Goal: Transaction & Acquisition: Book appointment/travel/reservation

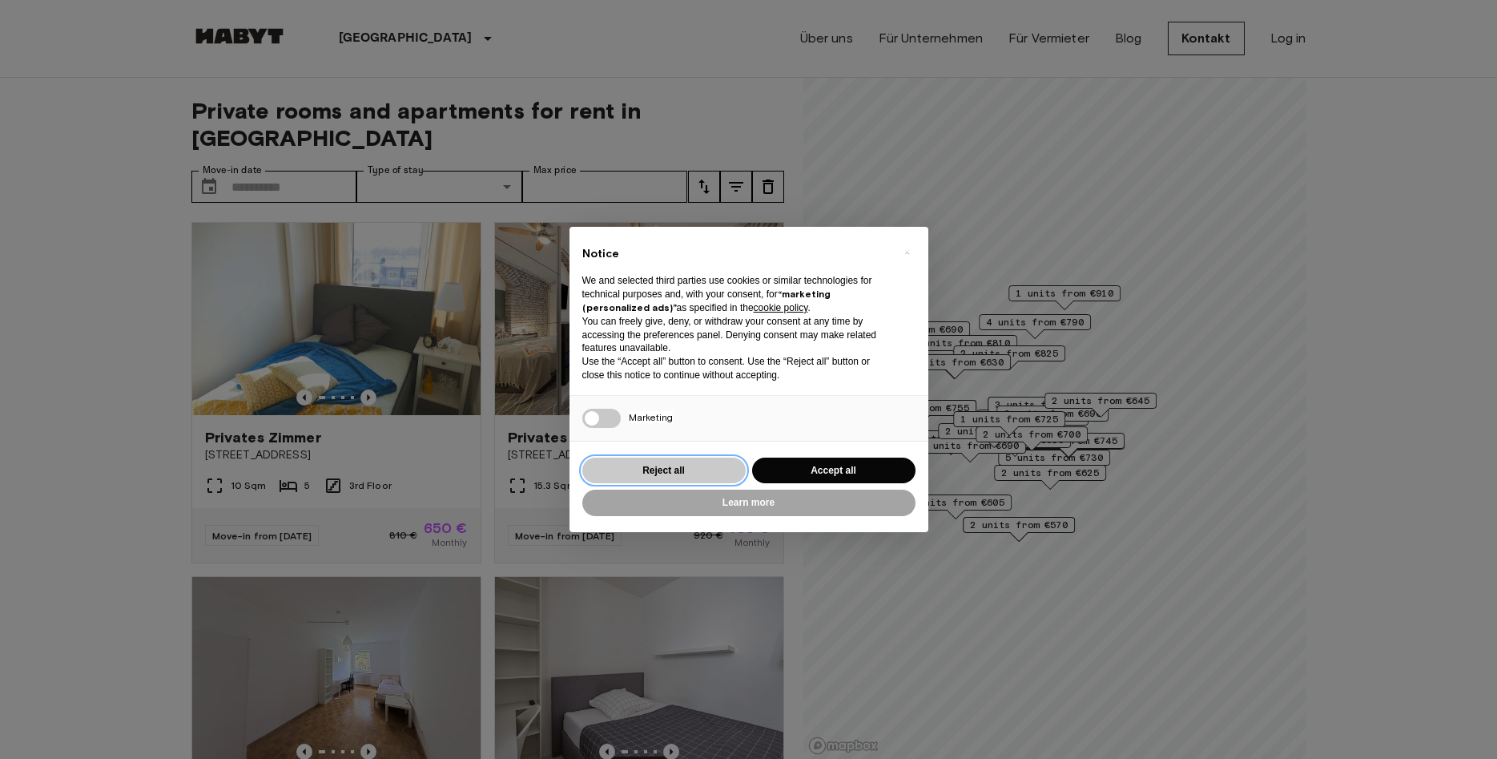
click at [699, 468] on button "Reject all" at bounding box center [663, 470] width 163 height 26
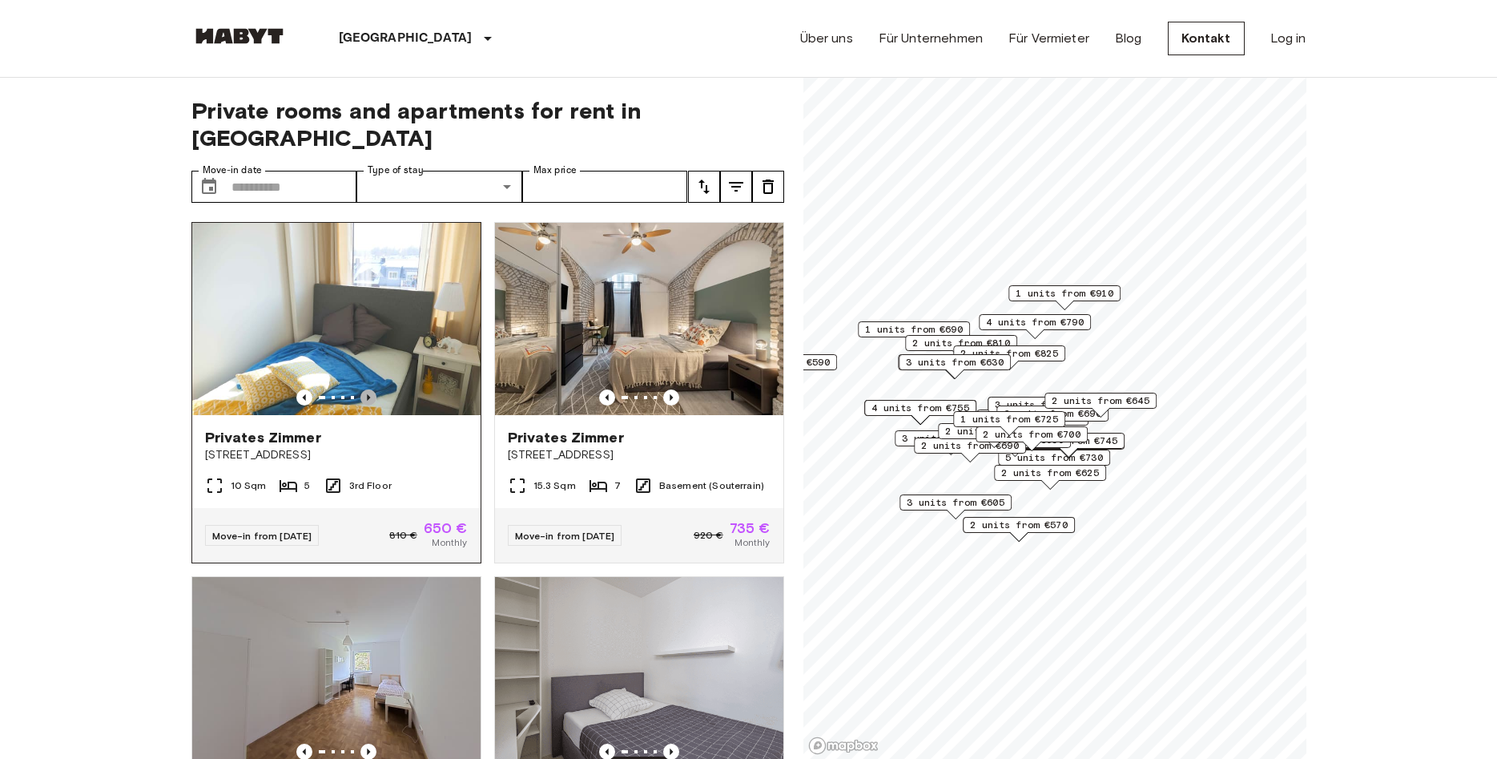
click at [369, 389] on icon "Previous image" at bounding box center [369, 397] width 16 height 16
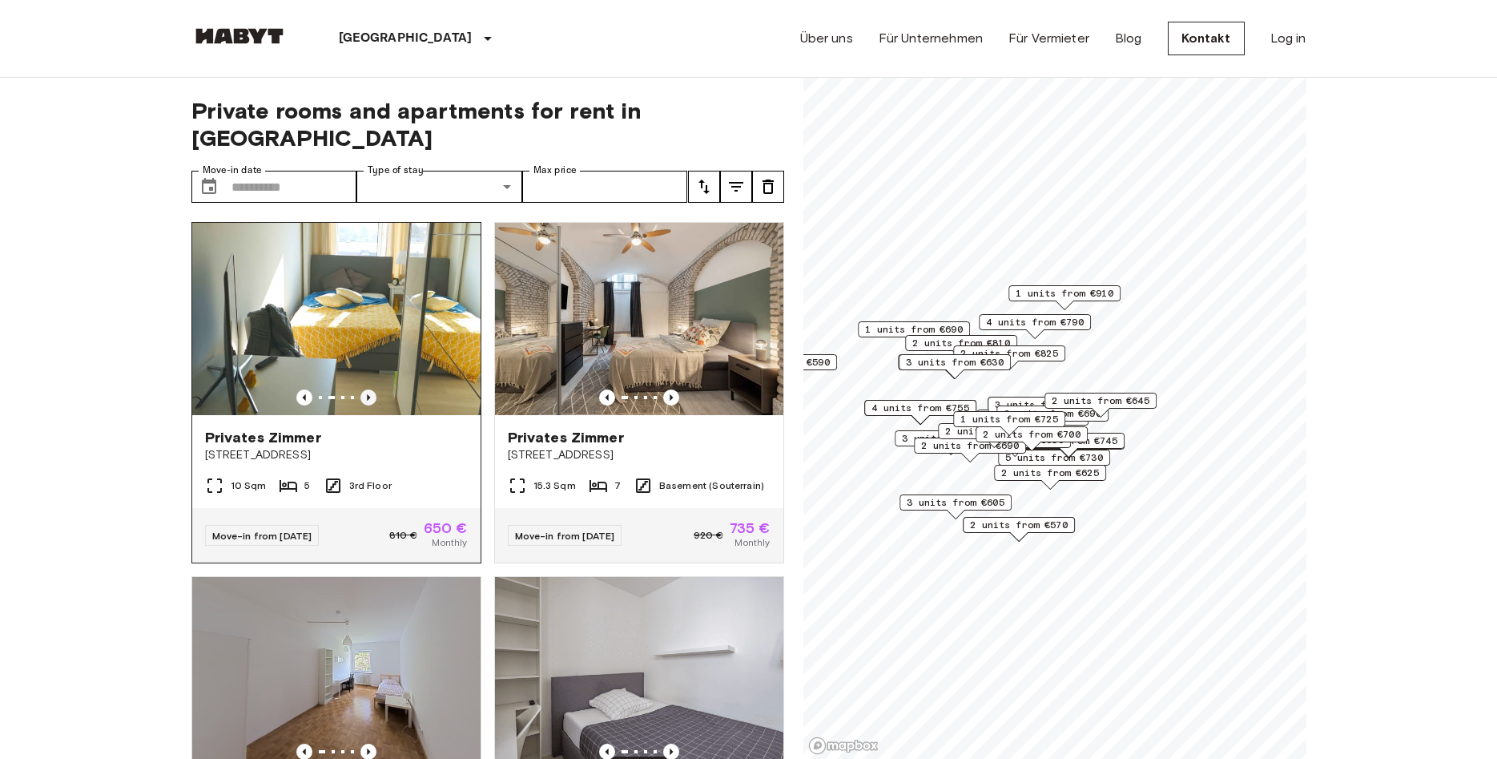
click at [369, 389] on icon "Previous image" at bounding box center [369, 397] width 16 height 16
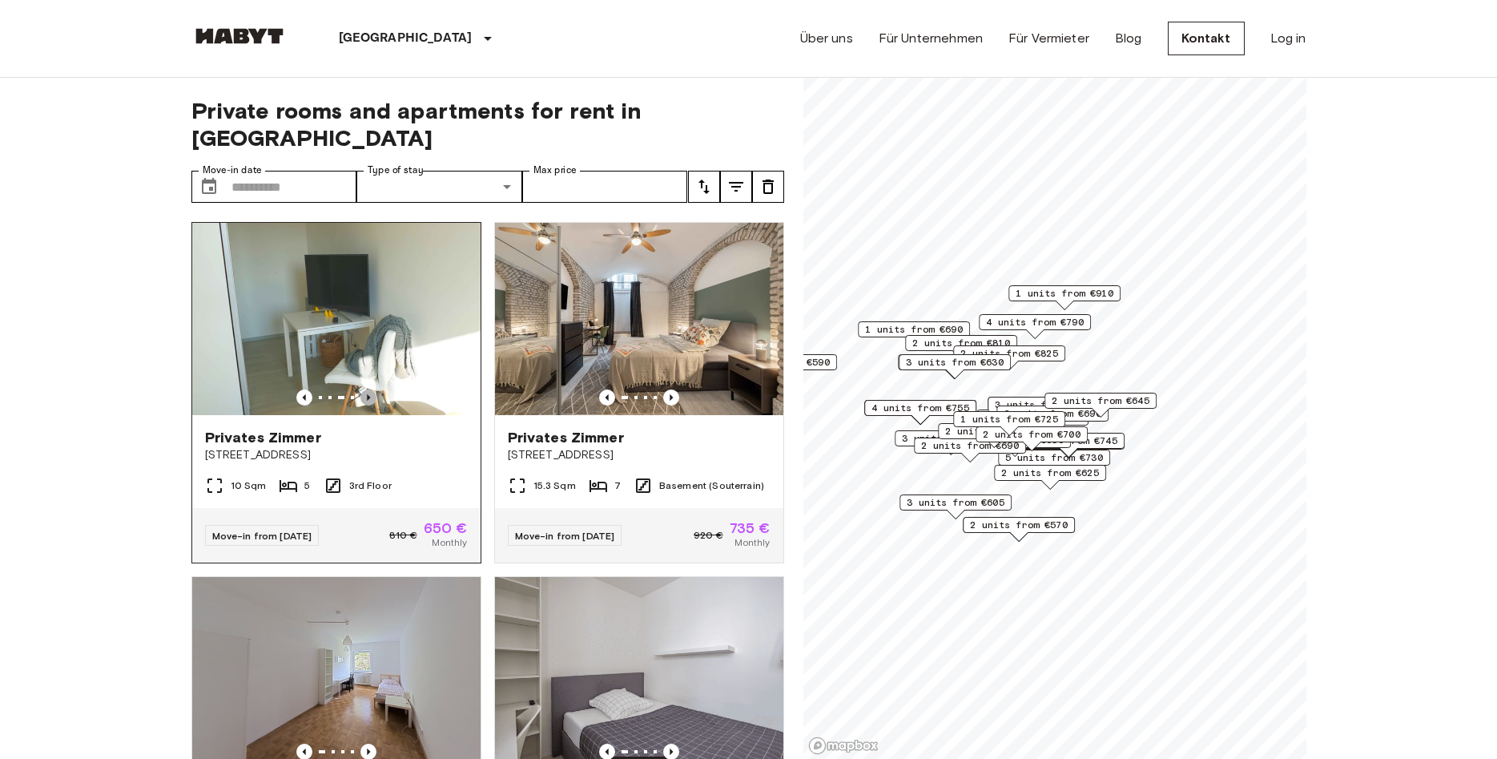
click at [369, 389] on icon "Previous image" at bounding box center [369, 397] width 16 height 16
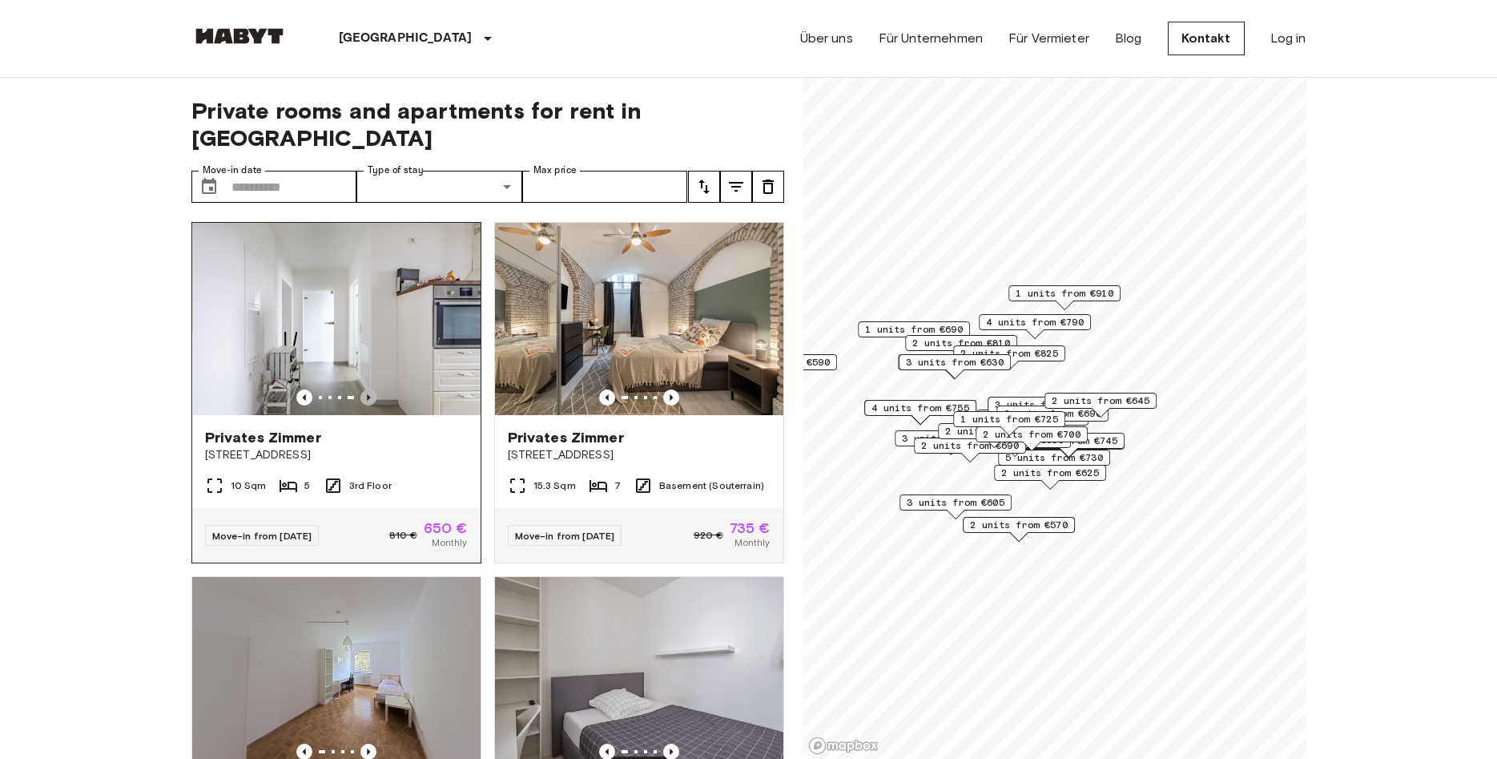
click at [369, 389] on icon "Previous image" at bounding box center [369, 397] width 16 height 16
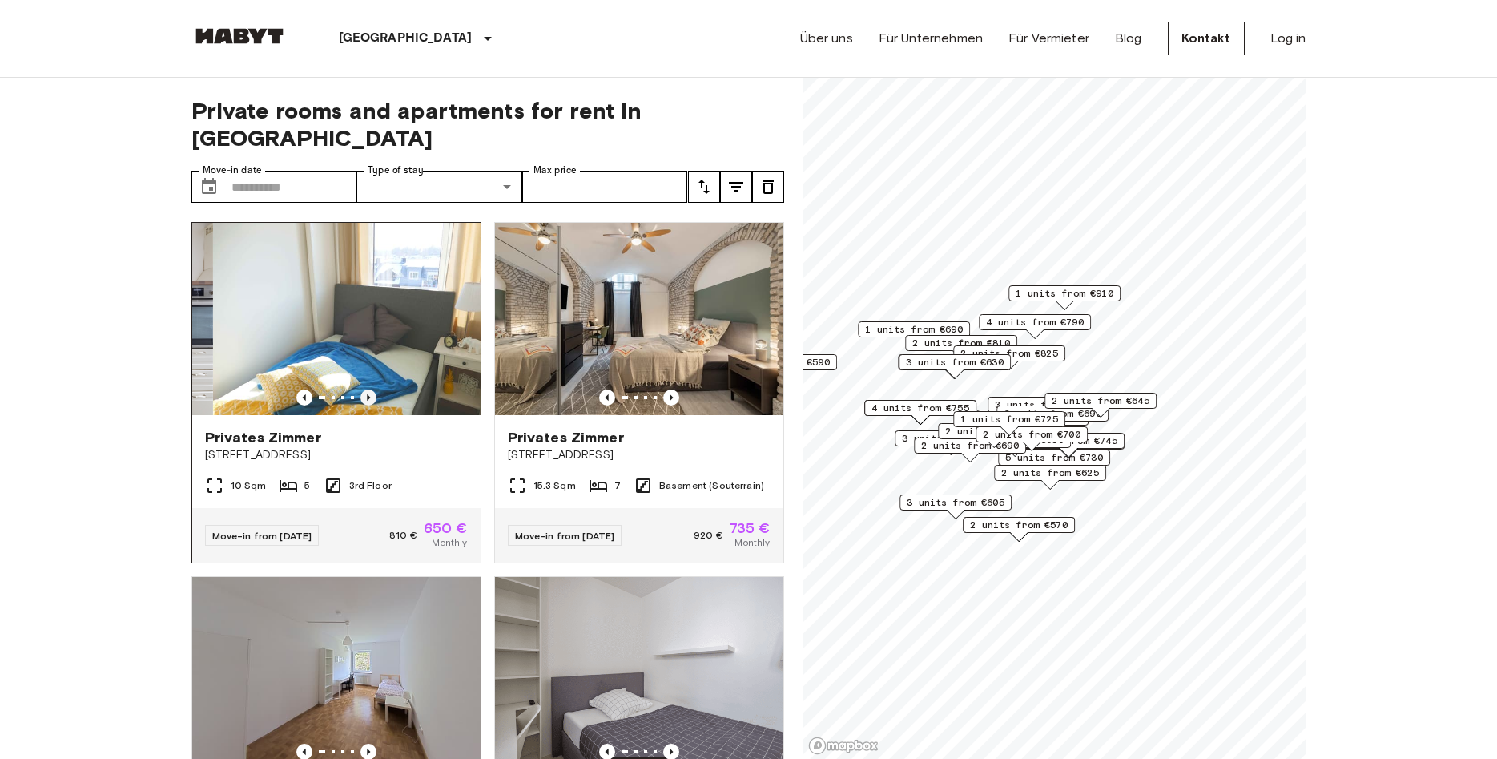
click at [369, 389] on icon "Previous image" at bounding box center [369, 397] width 16 height 16
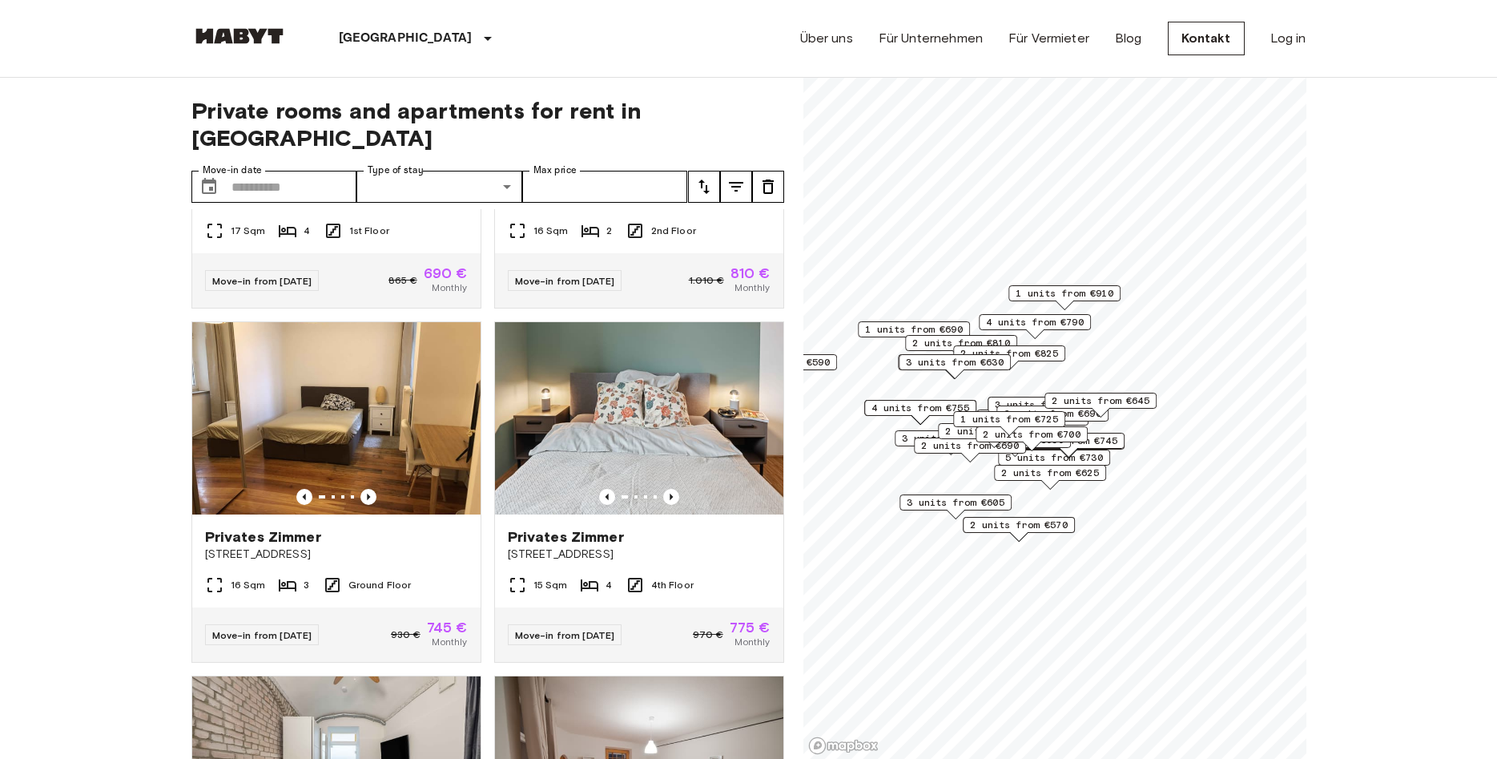
scroll to position [304, 0]
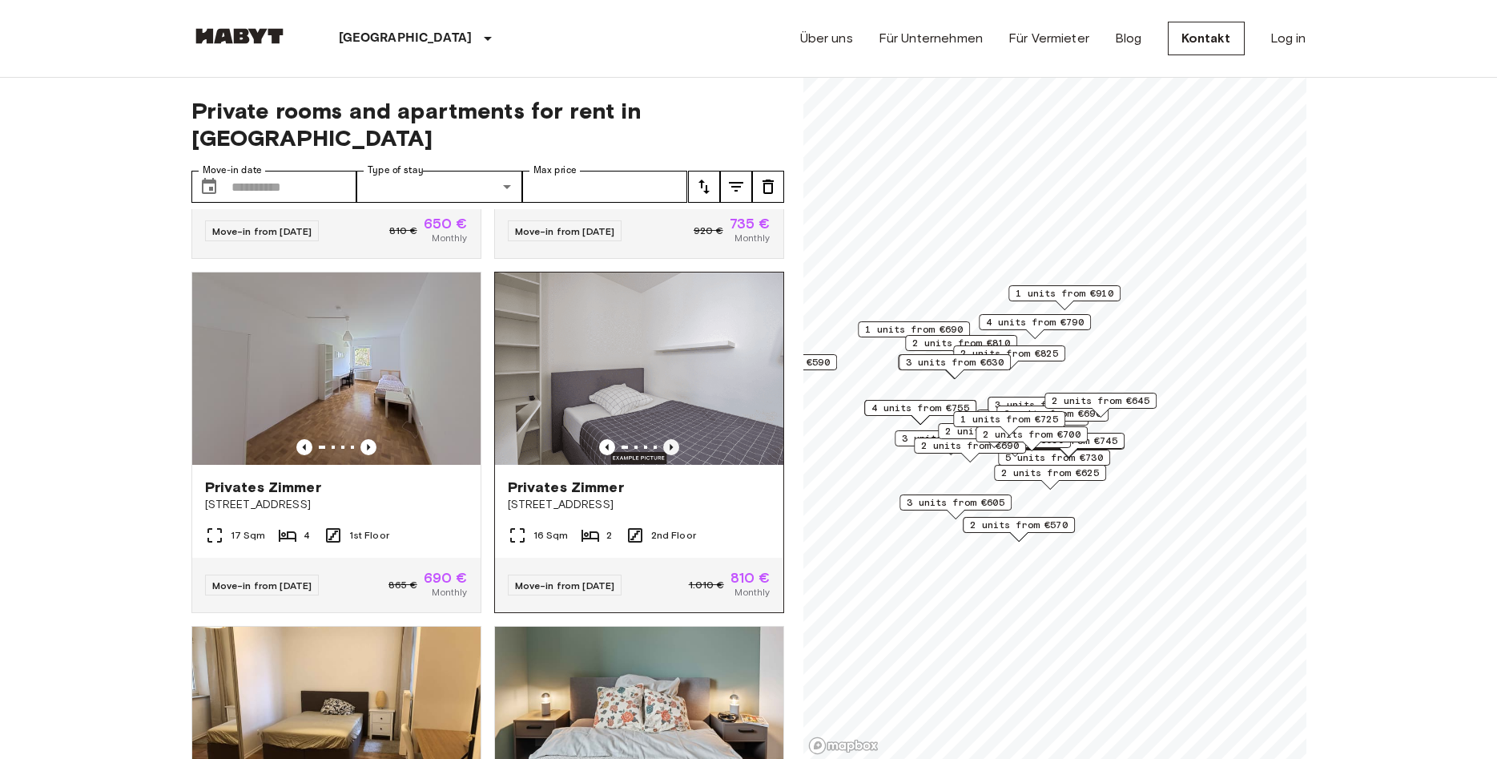
click at [671, 439] on icon "Previous image" at bounding box center [671, 447] width 16 height 16
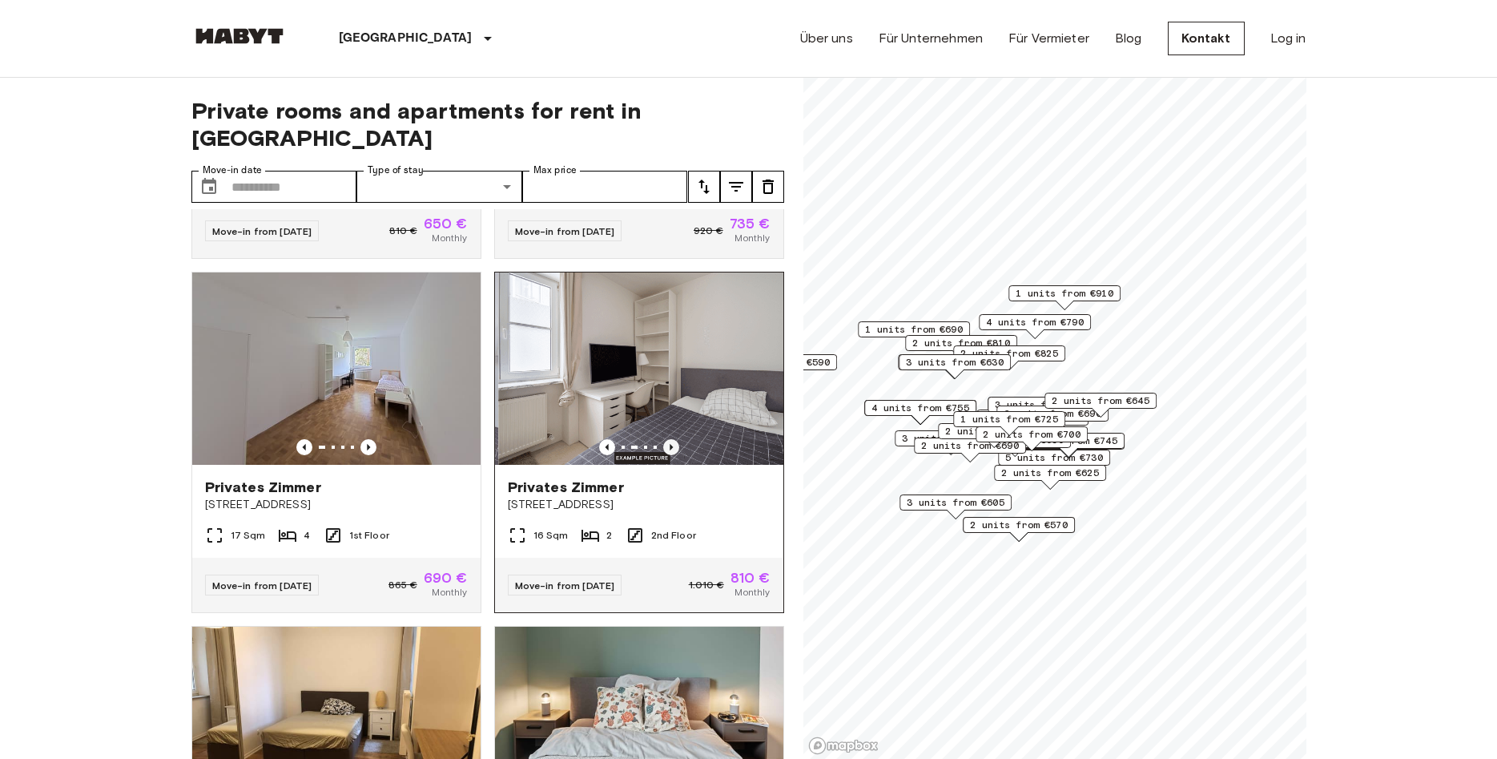
click at [671, 439] on icon "Previous image" at bounding box center [671, 447] width 16 height 16
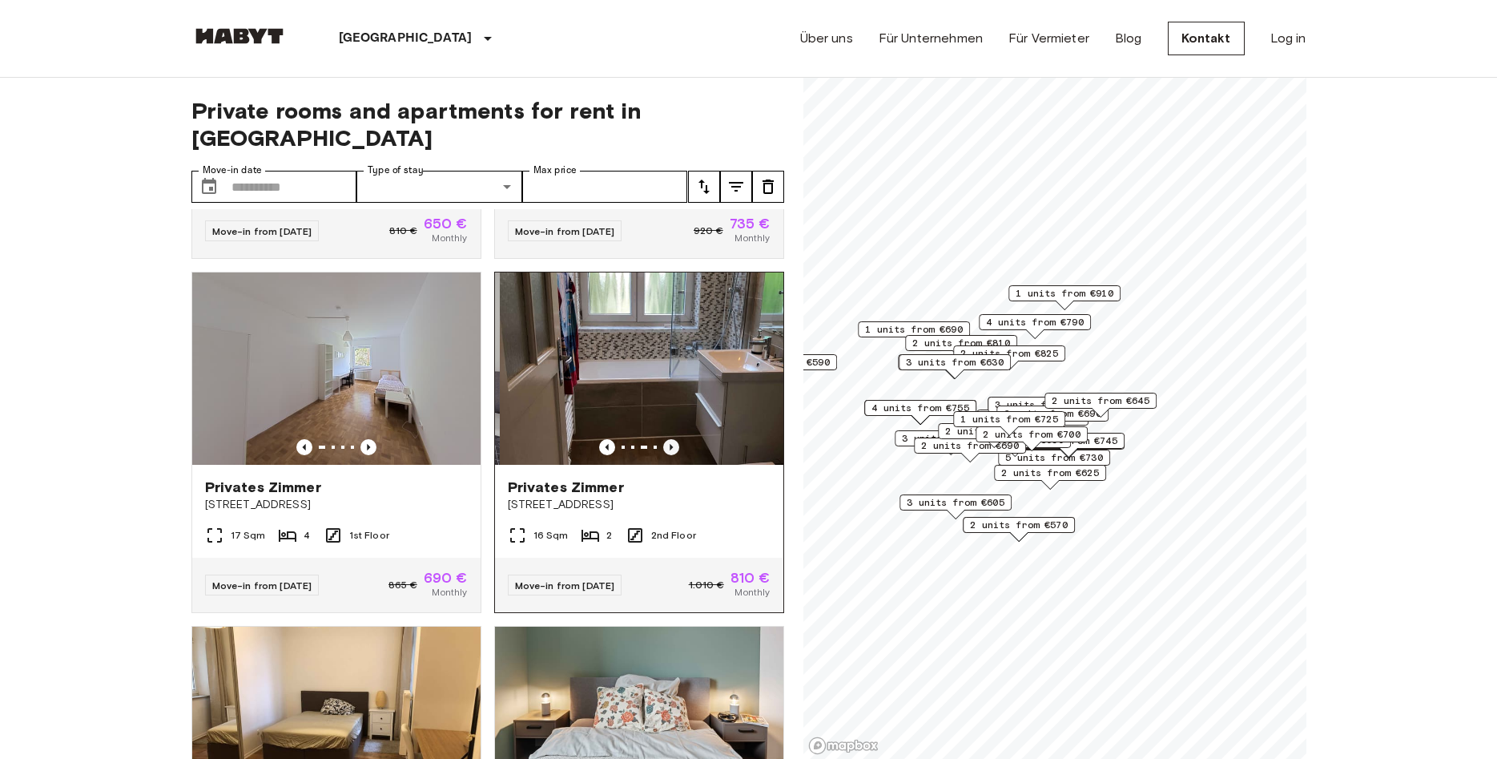
click at [671, 439] on icon "Previous image" at bounding box center [671, 447] width 16 height 16
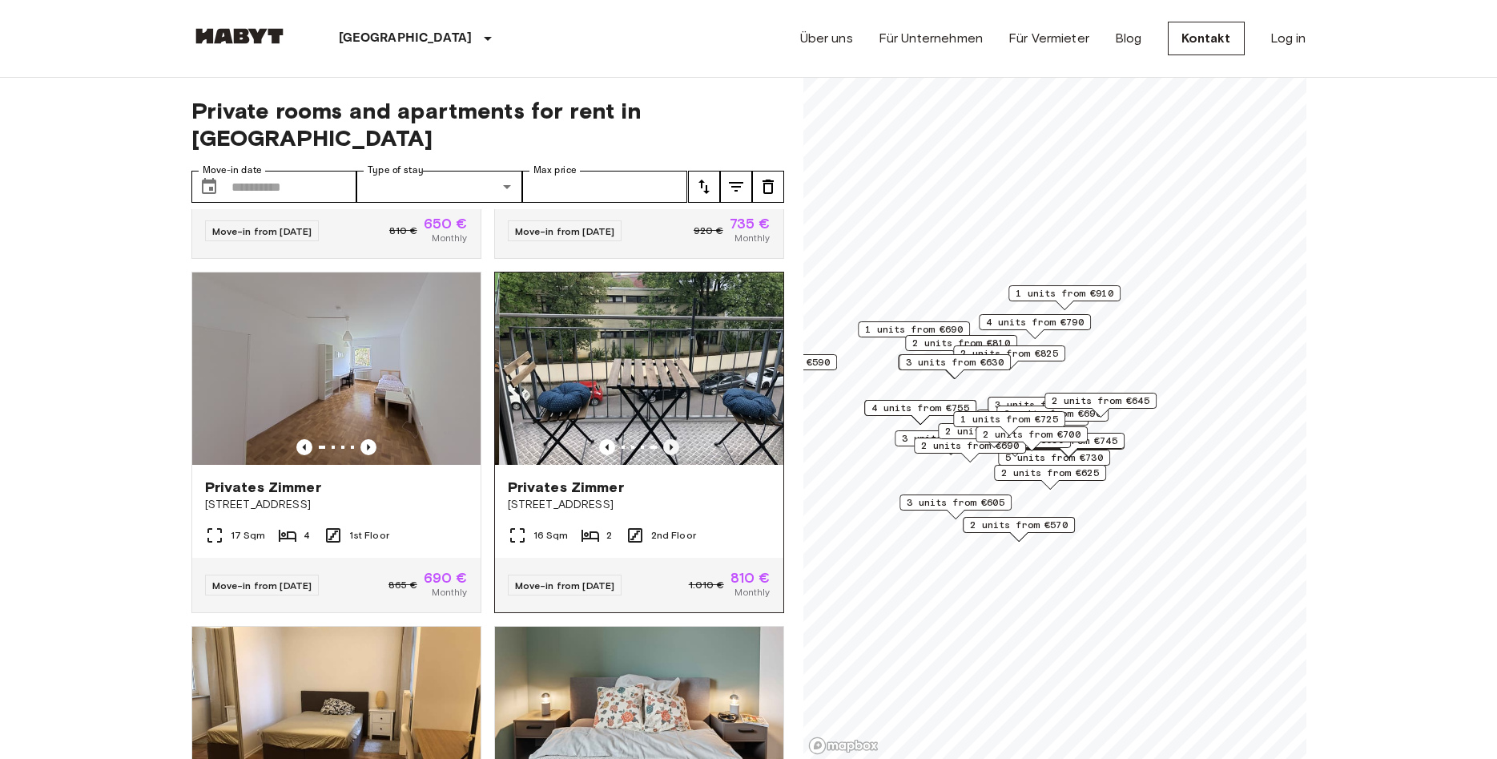
click at [671, 439] on icon "Previous image" at bounding box center [671, 447] width 16 height 16
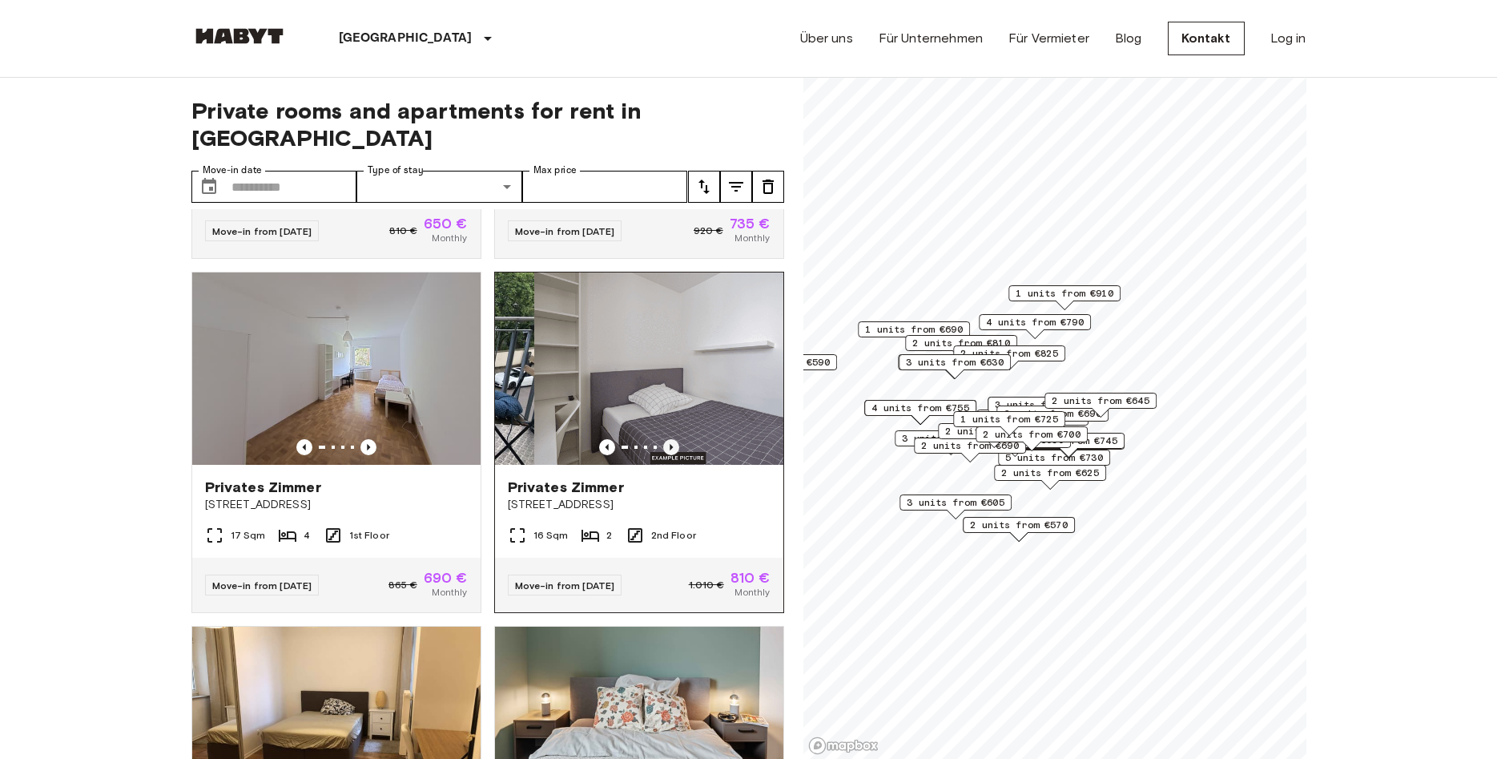
click at [671, 439] on icon "Previous image" at bounding box center [671, 447] width 16 height 16
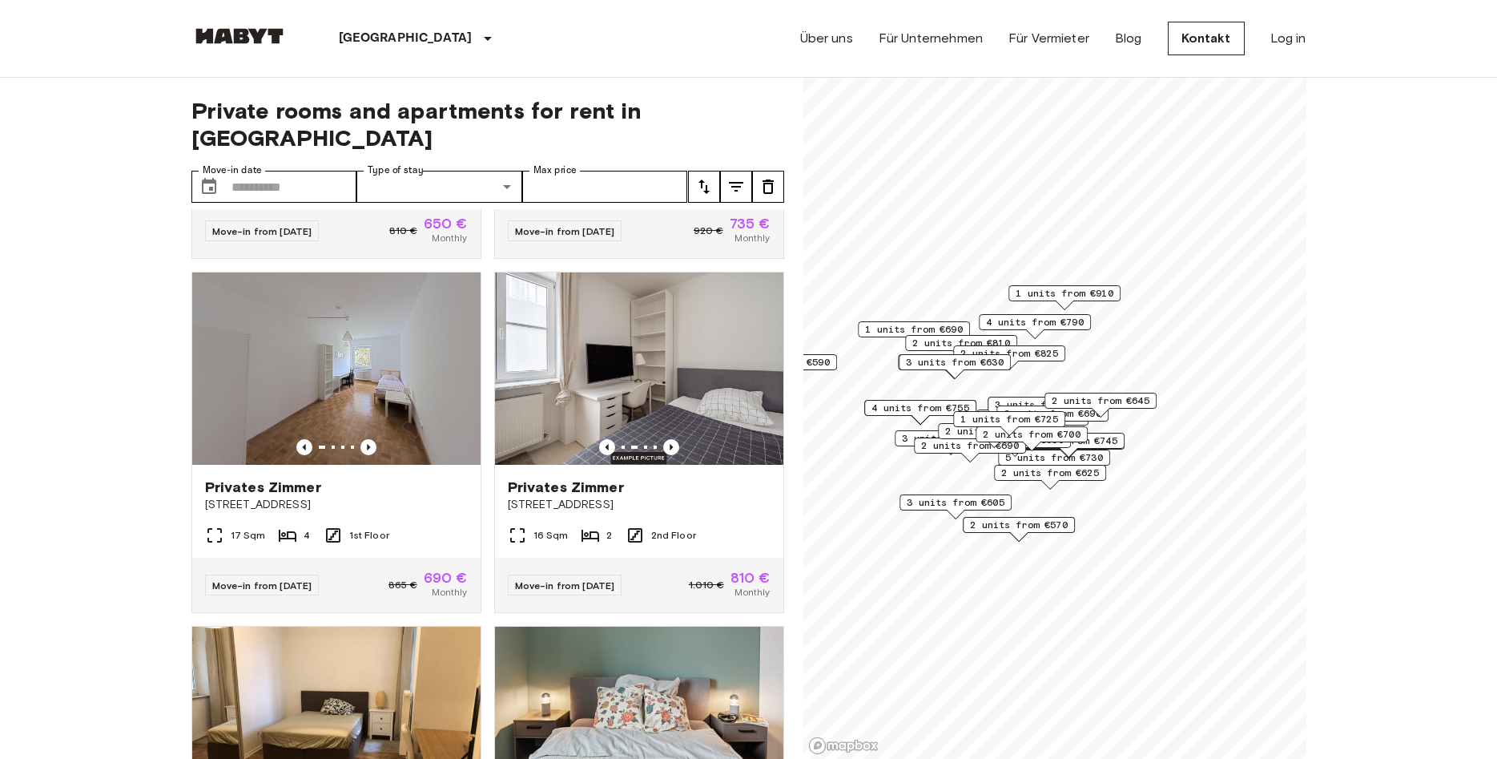
click at [1048, 353] on span "2 units from €825" at bounding box center [1010, 353] width 98 height 14
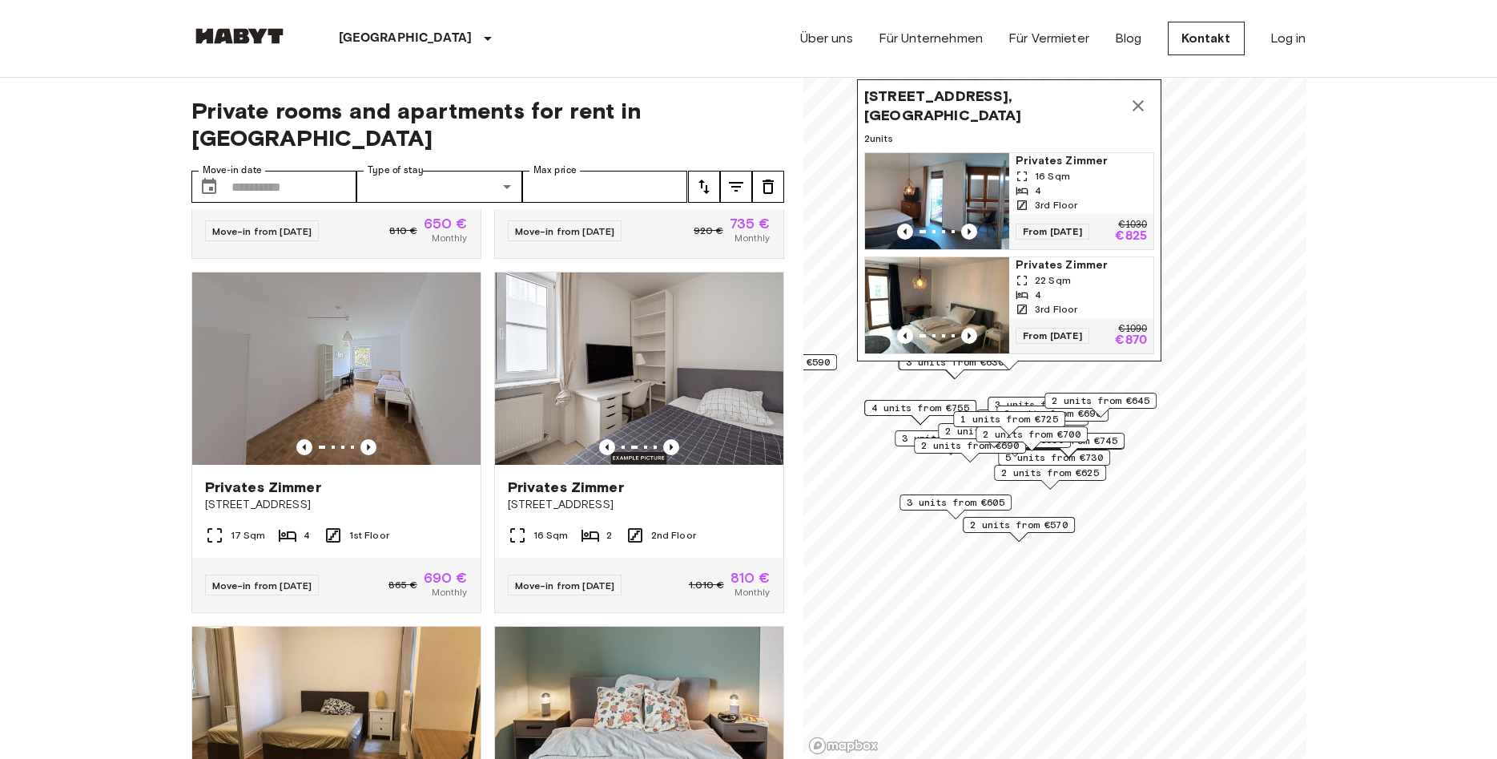
click at [1054, 271] on span "Privates Zimmer" at bounding box center [1081, 265] width 131 height 16
click at [1053, 265] on span "Privates Zimmer" at bounding box center [1081, 265] width 131 height 16
click at [1144, 107] on icon "Map marker" at bounding box center [1138, 105] width 19 height 19
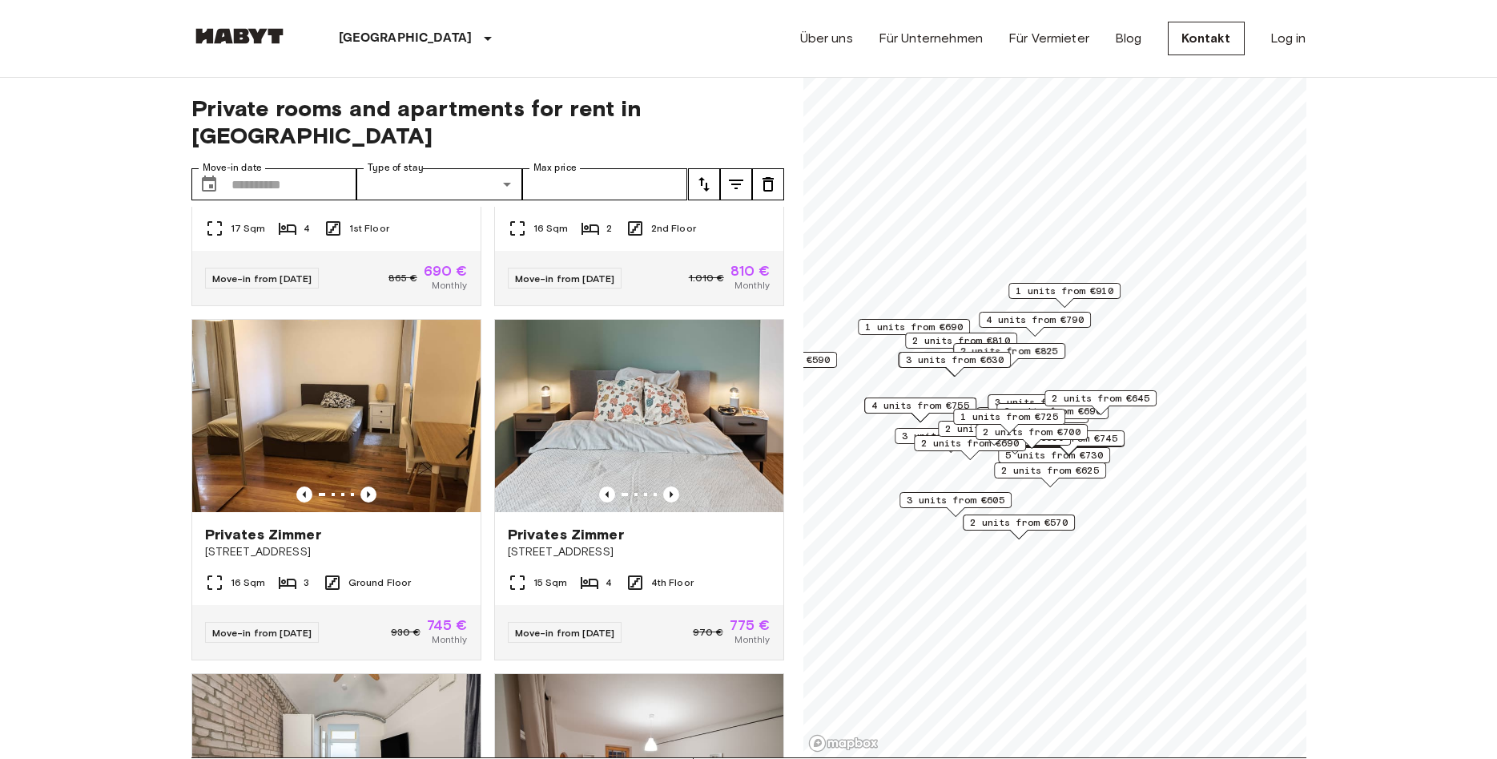
scroll to position [0, 0]
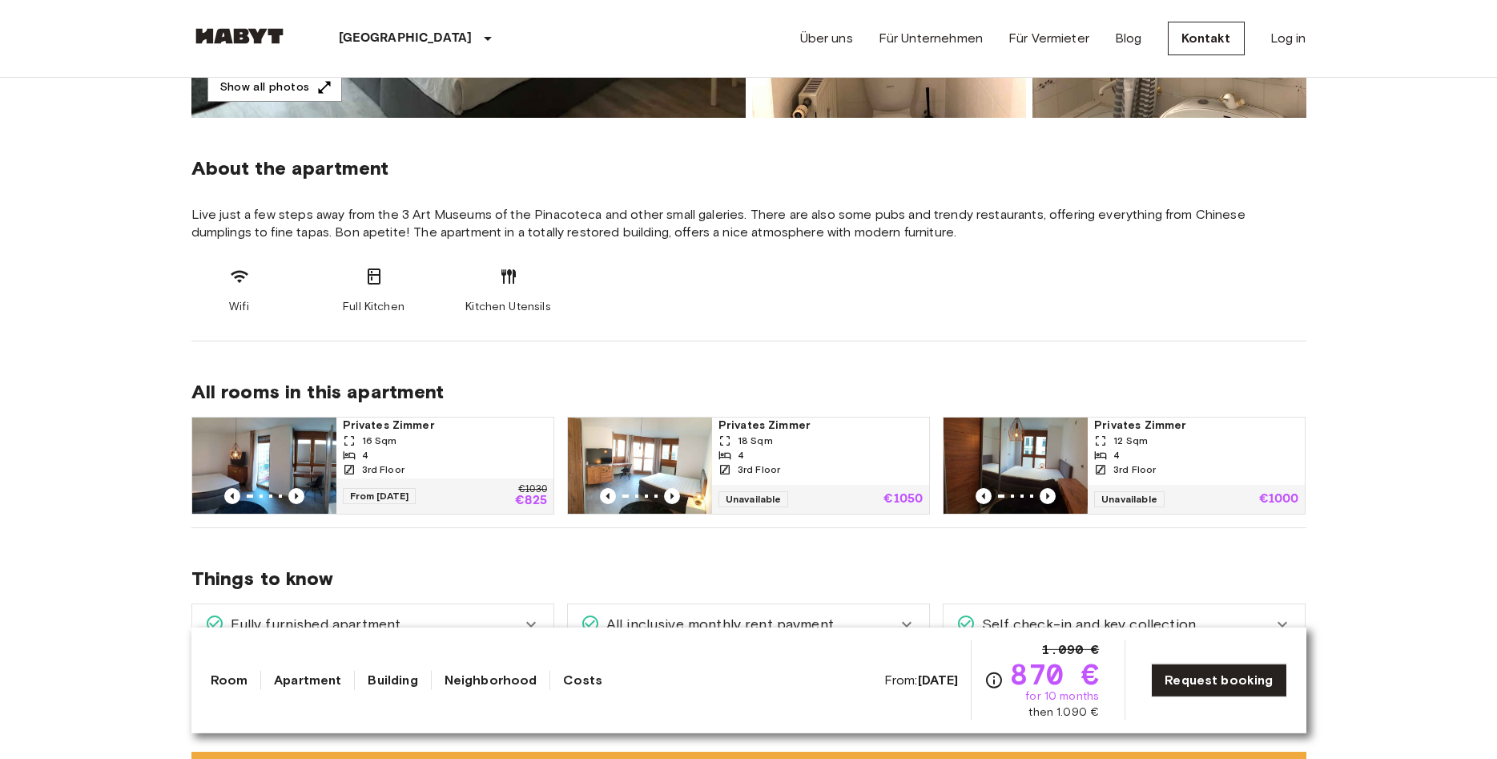
scroll to position [545, 0]
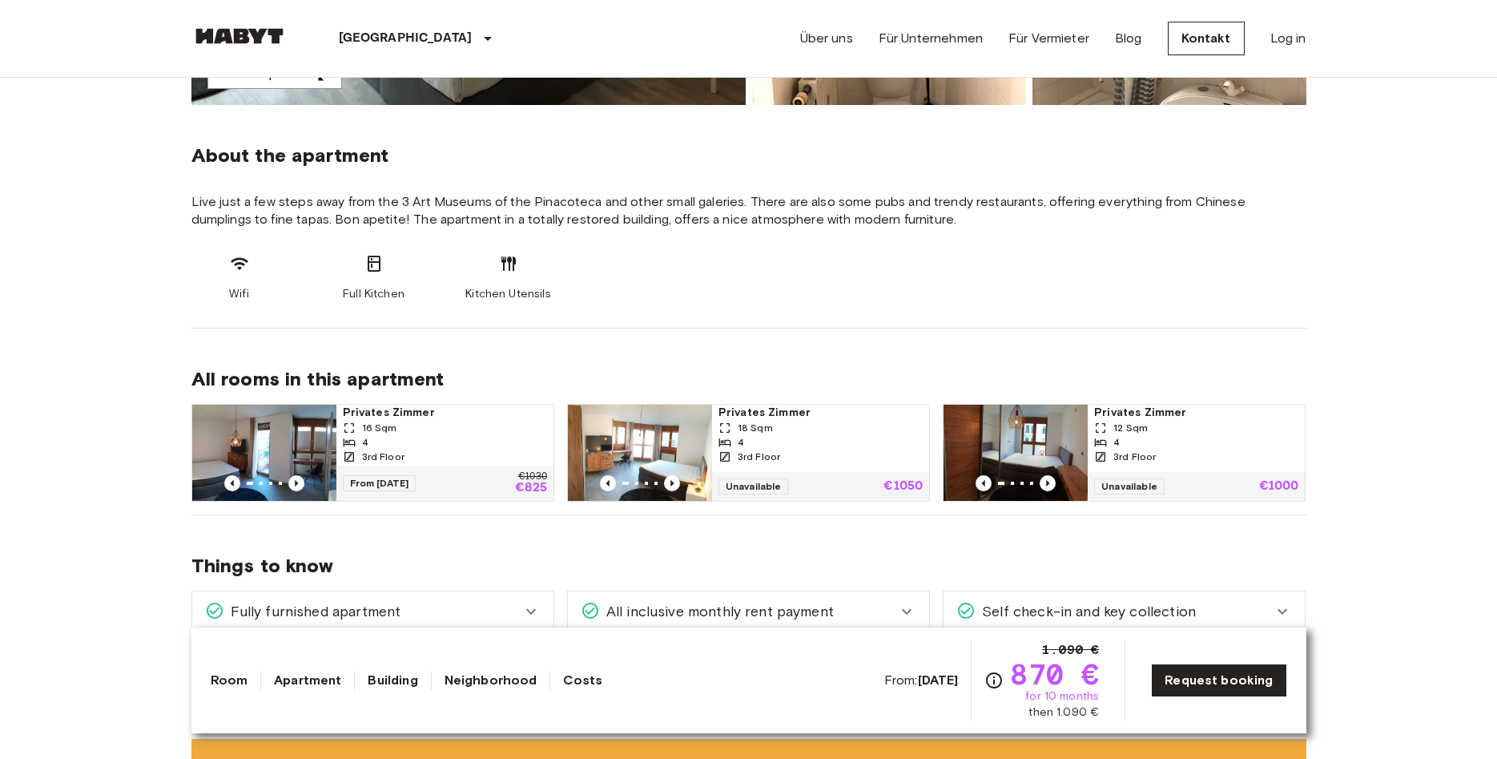
click at [918, 687] on b "Sep 4 2025" at bounding box center [938, 679] width 41 height 15
